Goal: Task Accomplishment & Management: Complete application form

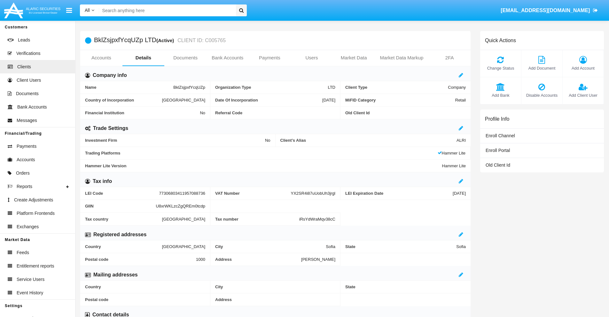
click at [312, 58] on link "Users" at bounding box center [311, 57] width 42 height 15
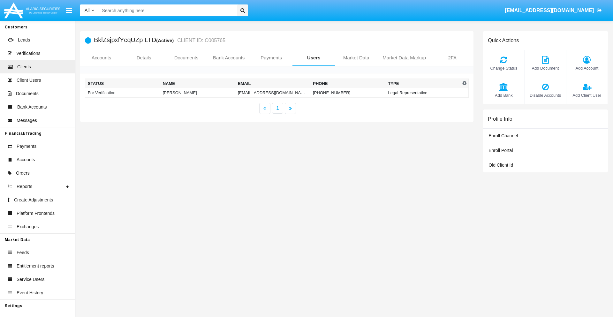
click at [271, 93] on td "[EMAIL_ADDRESS][DOMAIN_NAME]" at bounding box center [272, 93] width 75 height 10
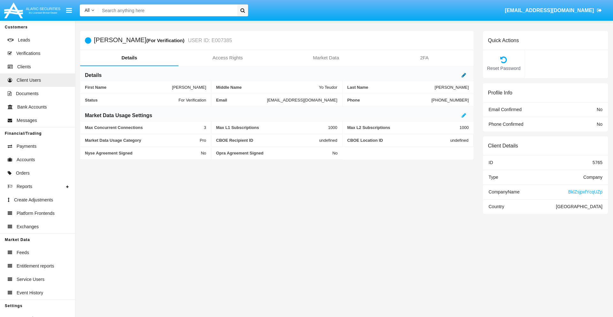
click at [464, 75] on icon at bounding box center [464, 75] width 4 height 5
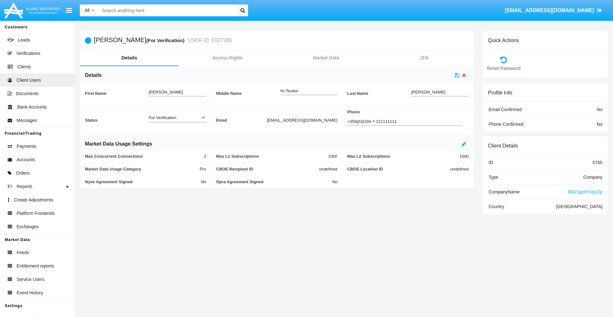
click at [177, 118] on div "For Verification" at bounding box center [175, 117] width 52 height 5
click at [177, 121] on span "Verified" at bounding box center [178, 121] width 58 height 12
click at [458, 75] on icon at bounding box center [457, 75] width 4 height 5
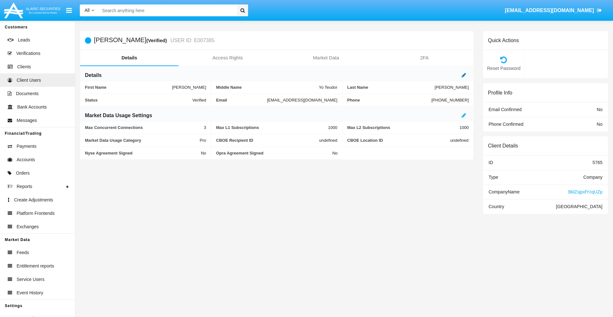
click at [464, 75] on icon at bounding box center [464, 75] width 4 height 5
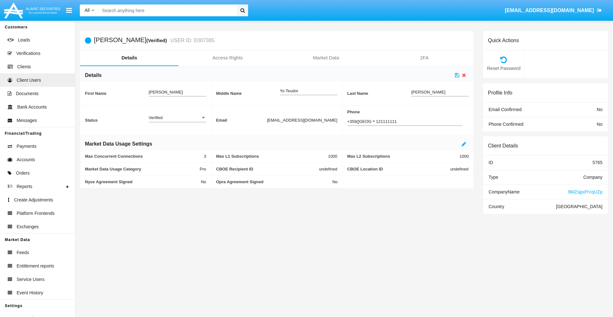
click at [177, 118] on div "Verified" at bounding box center [175, 117] width 52 height 5
click at [177, 121] on span "Active" at bounding box center [178, 121] width 58 height 12
click at [458, 75] on icon at bounding box center [457, 75] width 4 height 5
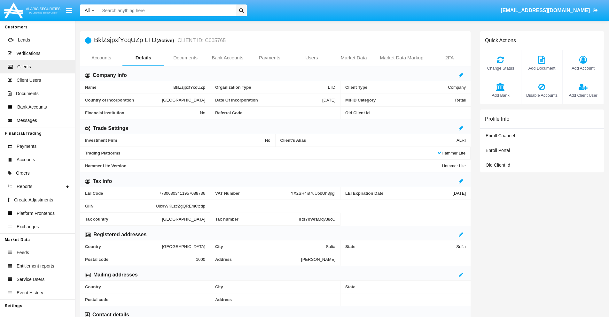
click at [583, 95] on span "Add Client User" at bounding box center [583, 95] width 35 height 6
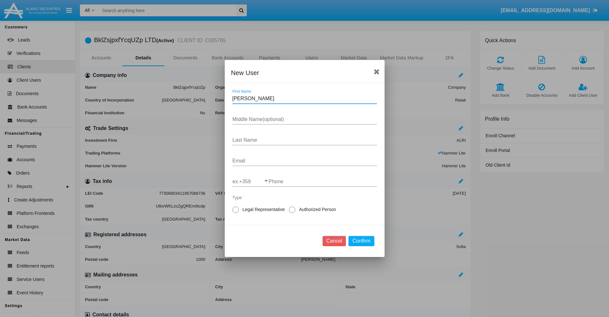
type input "Elizabeth"
type input "Connie"
type input "Davis"
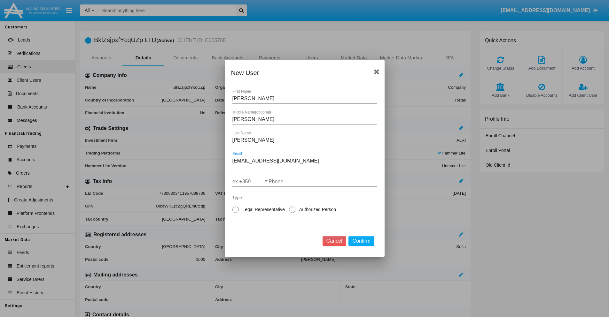
type input "[EMAIL_ADDRESS][DOMAIN_NAME]"
click at [250, 182] on input "ex.+359" at bounding box center [250, 182] width 36 height 6
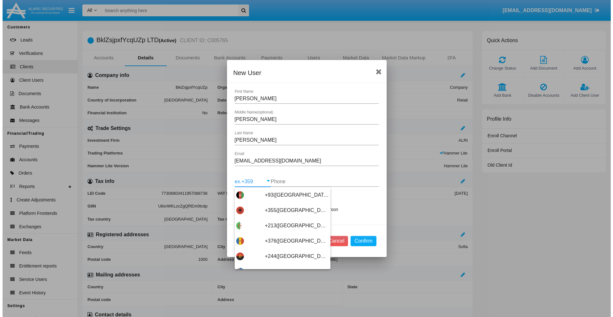
scroll to position [3400, 0]
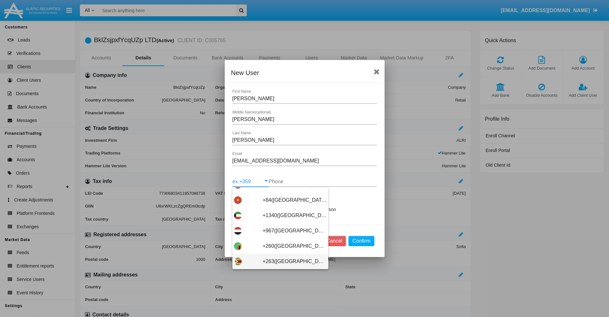
click at [278, 262] on span "+263([GEOGRAPHIC_DATA])" at bounding box center [295, 261] width 64 height 15
type input "+263(Zimbabwe)"
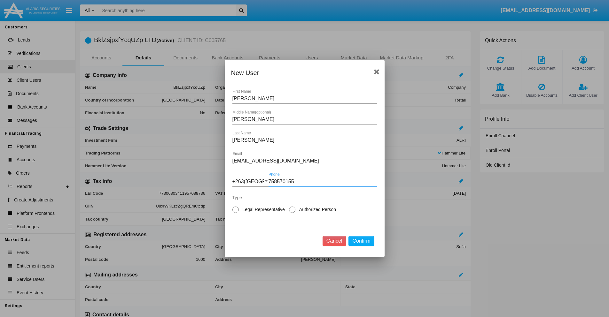
type input "758570155"
click at [316, 210] on span "Authorized Person" at bounding box center [316, 209] width 42 height 7
click at [292, 213] on input "Authorized Person" at bounding box center [292, 213] width 0 height 0
radio input "true"
click at [361, 241] on button "Confirm" at bounding box center [361, 241] width 26 height 10
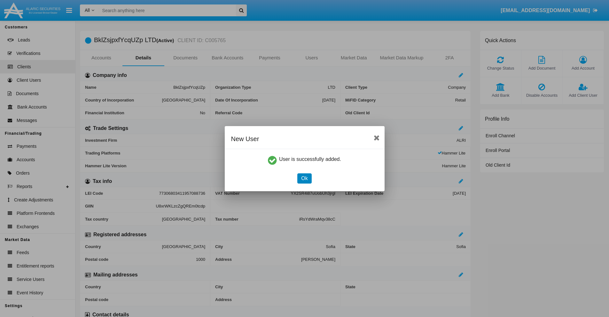
click at [304, 178] on button "Ok" at bounding box center [304, 179] width 14 height 10
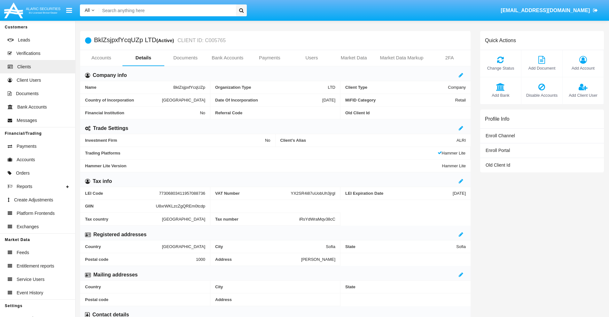
click at [583, 95] on span "Add Client User" at bounding box center [583, 95] width 35 height 6
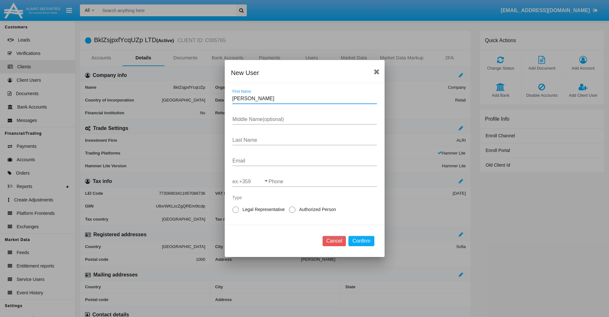
type input "Laurence"
type input "Mikel"
type input "Grant"
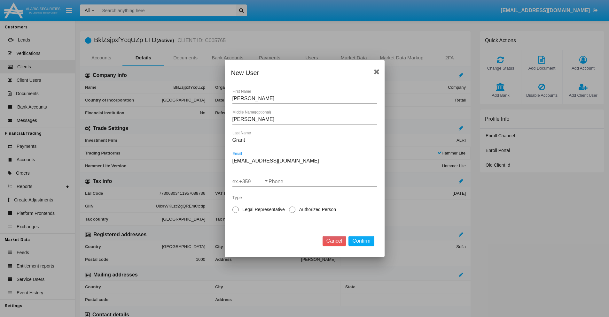
type input "[EMAIL_ADDRESS][DOMAIN_NAME]"
click at [250, 182] on input "ex.+359" at bounding box center [250, 182] width 36 height 6
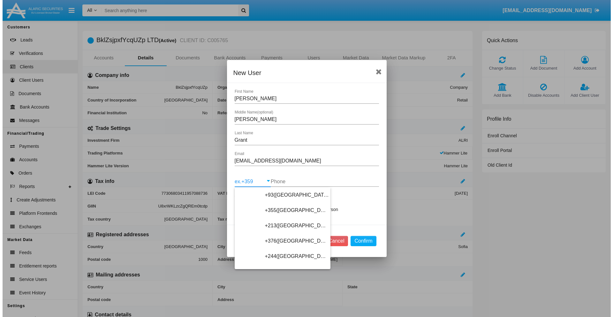
scroll to position [3400, 0]
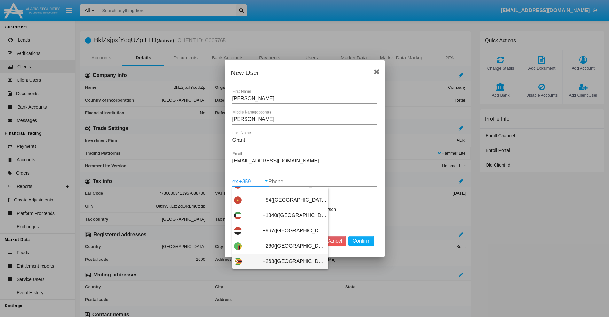
click at [278, 262] on span "+263([GEOGRAPHIC_DATA])" at bounding box center [295, 261] width 64 height 15
type input "+263([GEOGRAPHIC_DATA])"
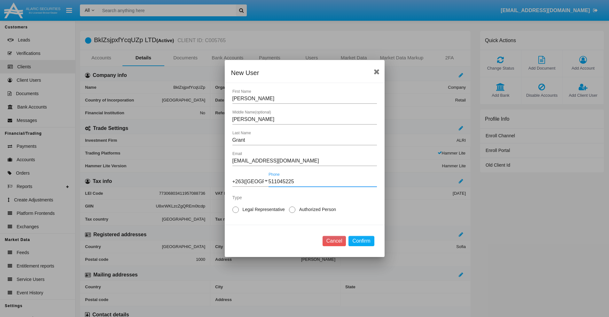
type input "511045225"
click at [262, 210] on span "Legal Representative" at bounding box center [263, 209] width 48 height 7
click at [235, 213] on input "Legal Representative" at bounding box center [235, 213] width 0 height 0
radio input "true"
click at [361, 241] on button "Confirm" at bounding box center [361, 241] width 26 height 10
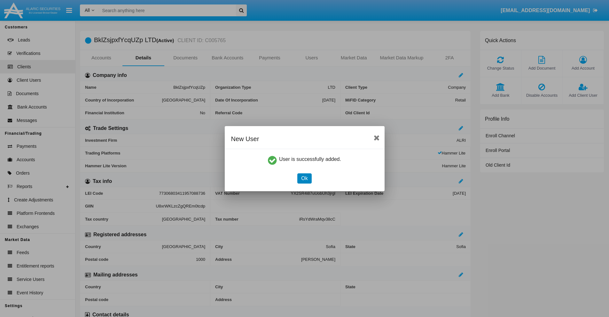
click at [304, 178] on button "Ok" at bounding box center [304, 179] width 14 height 10
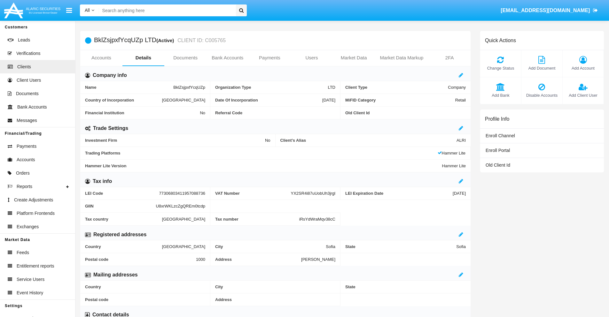
click at [312, 58] on link "Users" at bounding box center [311, 57] width 42 height 15
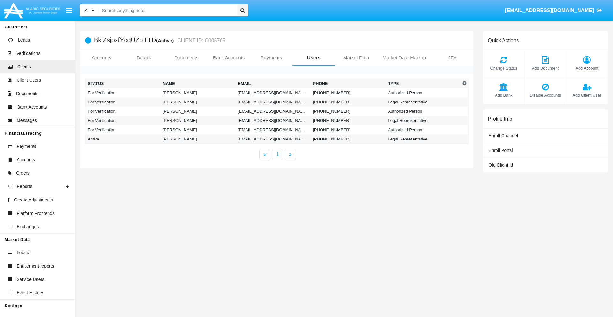
click at [273, 93] on td "[EMAIL_ADDRESS][DOMAIN_NAME]" at bounding box center [272, 92] width 75 height 9
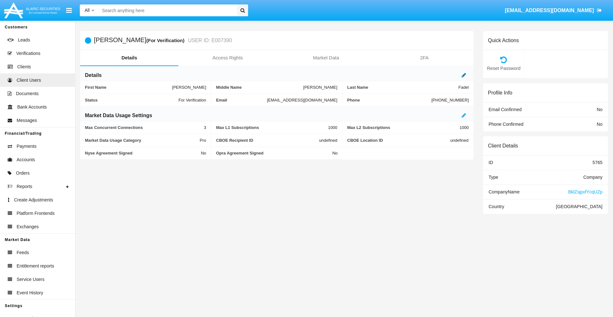
click at [464, 75] on icon at bounding box center [464, 75] width 4 height 5
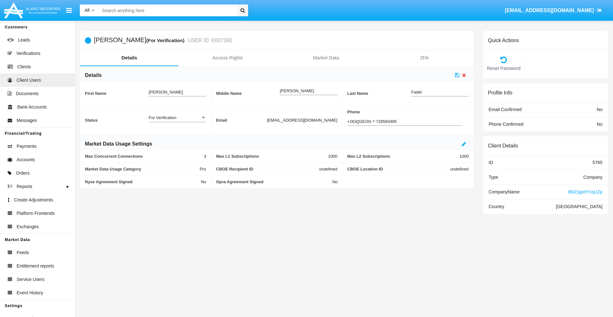
click at [177, 118] on div "For Verification" at bounding box center [175, 117] width 52 height 5
click at [177, 121] on span "Verified" at bounding box center [178, 121] width 58 height 12
click at [458, 75] on icon at bounding box center [457, 75] width 4 height 5
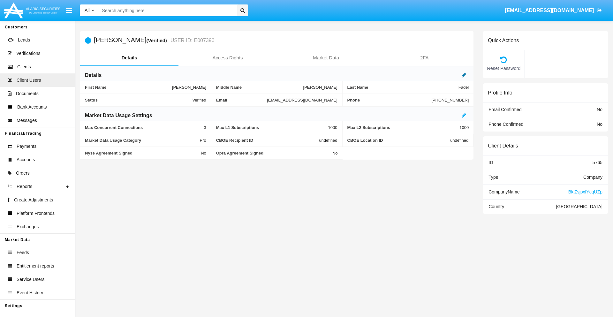
click at [464, 75] on icon at bounding box center [464, 75] width 4 height 5
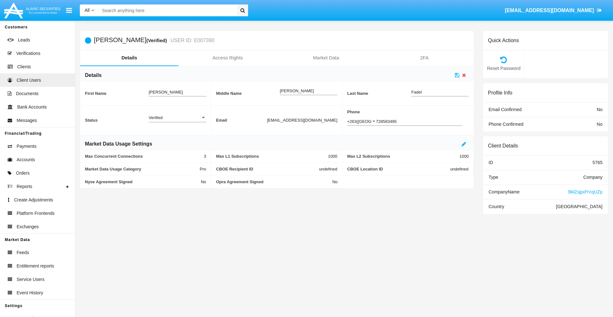
click at [177, 118] on div "Verified" at bounding box center [175, 117] width 52 height 5
click at [177, 121] on span "Active" at bounding box center [178, 121] width 58 height 12
click at [458, 75] on icon at bounding box center [457, 75] width 4 height 5
